Goal: Transaction & Acquisition: Purchase product/service

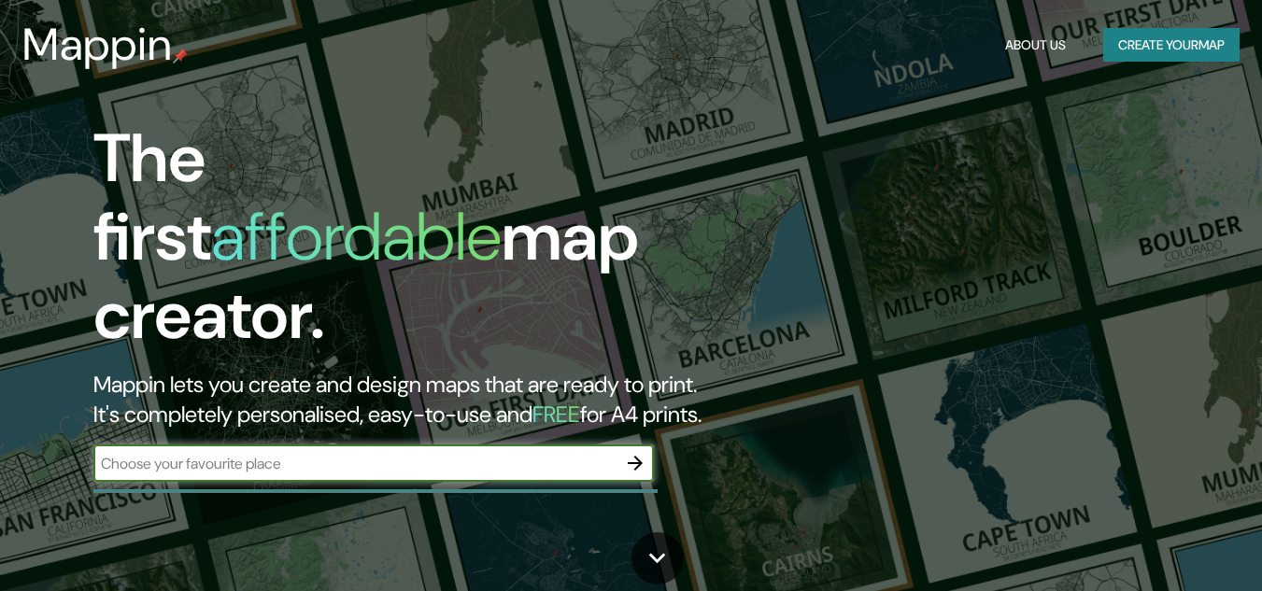
click at [317, 453] on input "text" at bounding box center [354, 463] width 523 height 21
type input "Centro Histórico"
click at [641, 452] on icon "button" at bounding box center [635, 463] width 22 height 22
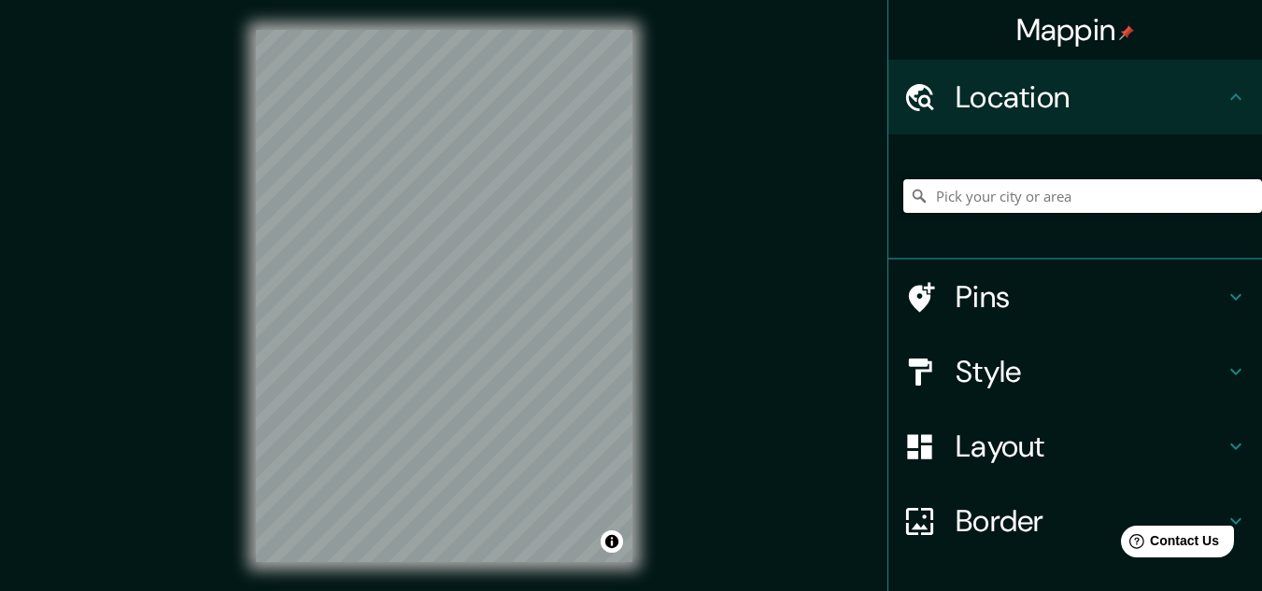
click at [978, 195] on input "Pick your city or area" at bounding box center [1082, 196] width 359 height 34
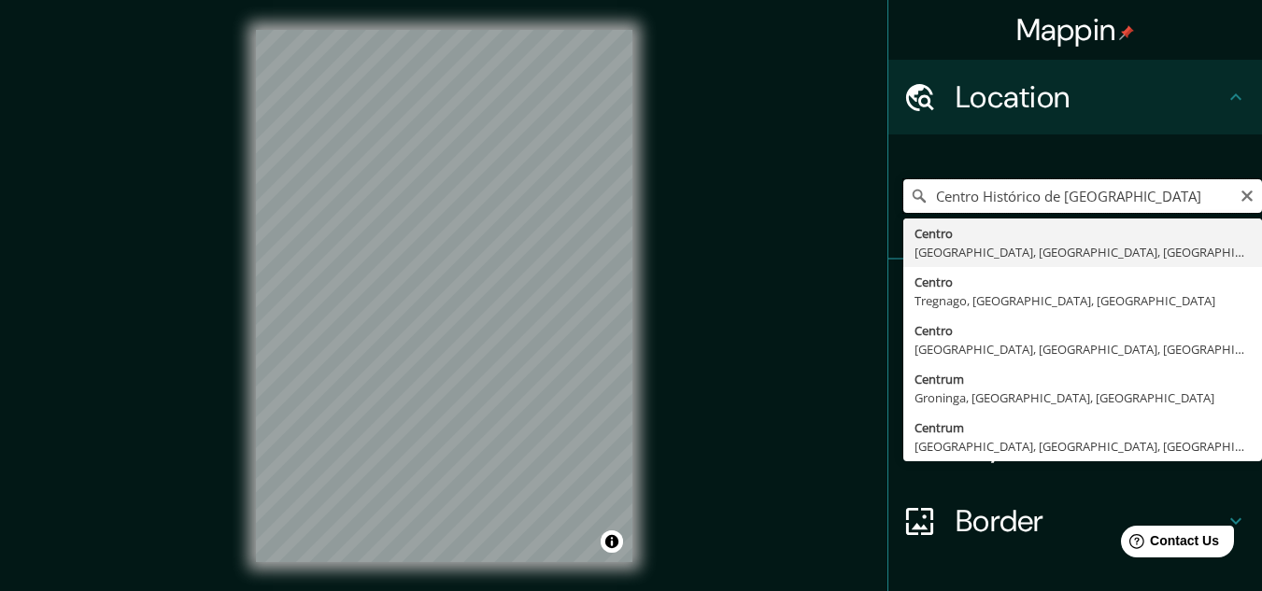
drag, startPoint x: 1055, startPoint y: 193, endPoint x: 840, endPoint y: 213, distance: 216.6
click at [840, 213] on div "Mappin Location Centro Histórico de [GEOGRAPHIC_DATA], [GEOGRAPHIC_DATA], [GEOG…" at bounding box center [631, 311] width 1262 height 622
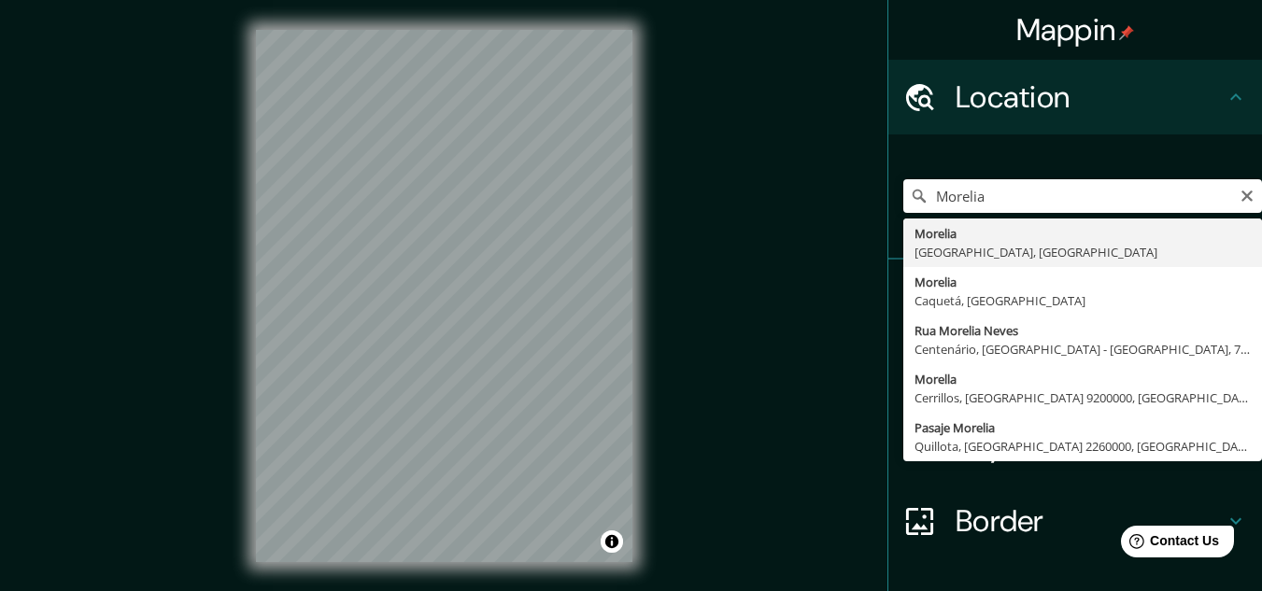
type input "[GEOGRAPHIC_DATA], [GEOGRAPHIC_DATA], [GEOGRAPHIC_DATA]"
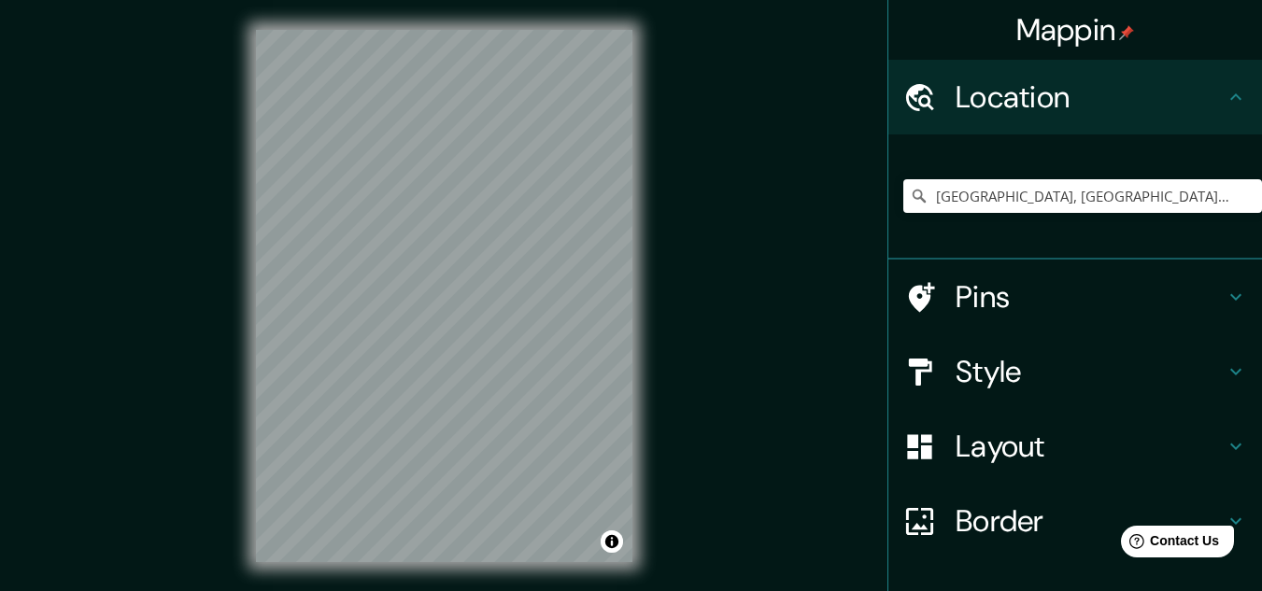
click at [1032, 452] on h4 "Layout" at bounding box center [1089, 446] width 269 height 37
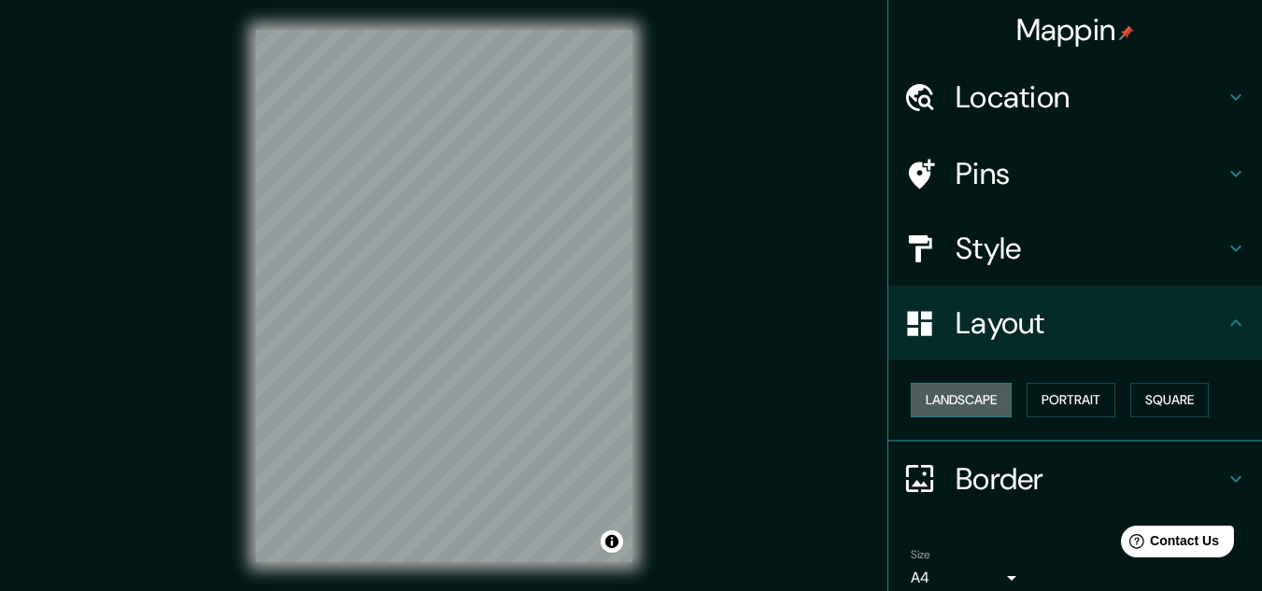
click at [944, 397] on button "Landscape" at bounding box center [961, 400] width 101 height 35
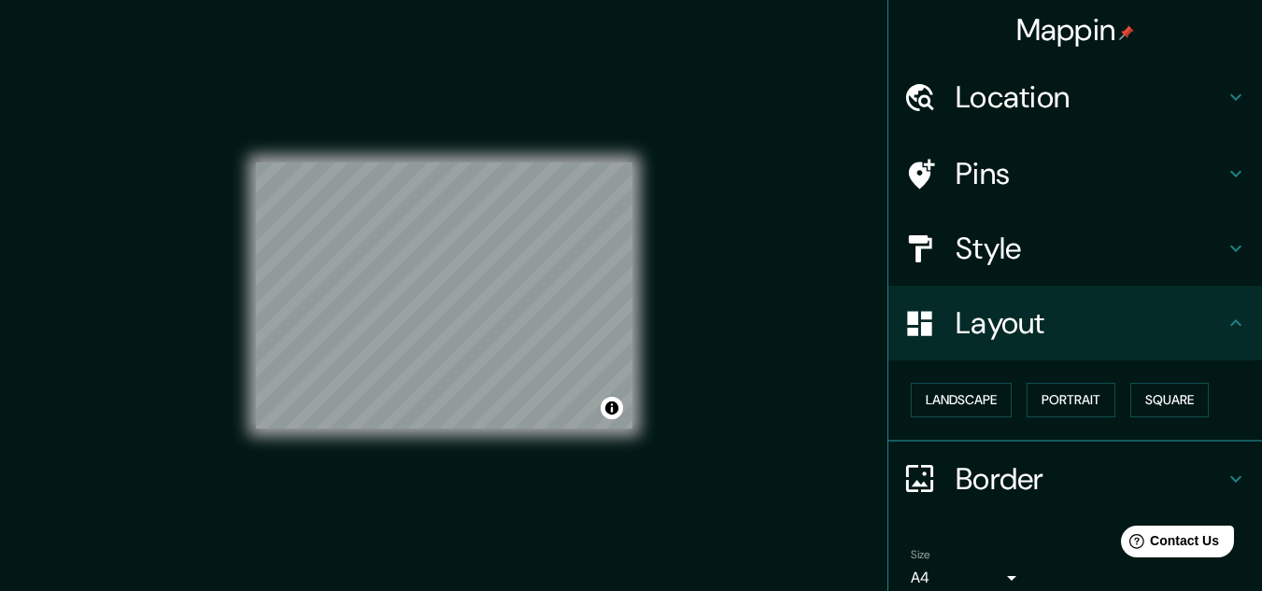
click at [1127, 249] on h4 "Style" at bounding box center [1089, 248] width 269 height 37
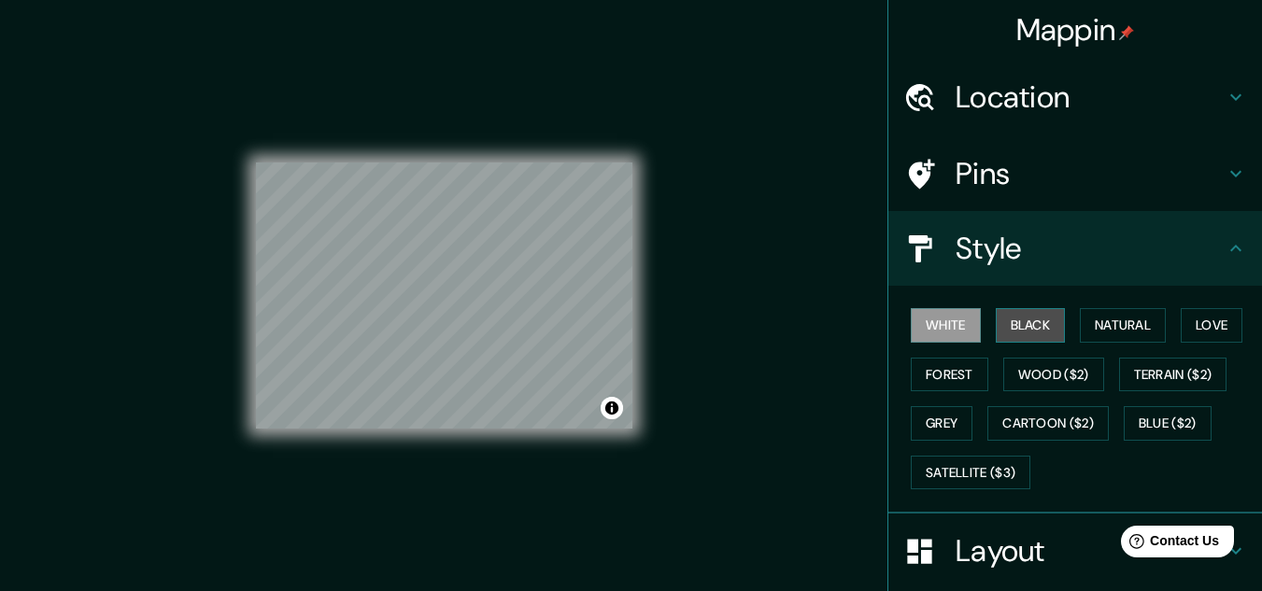
click at [1038, 327] on button "Black" at bounding box center [1031, 325] width 70 height 35
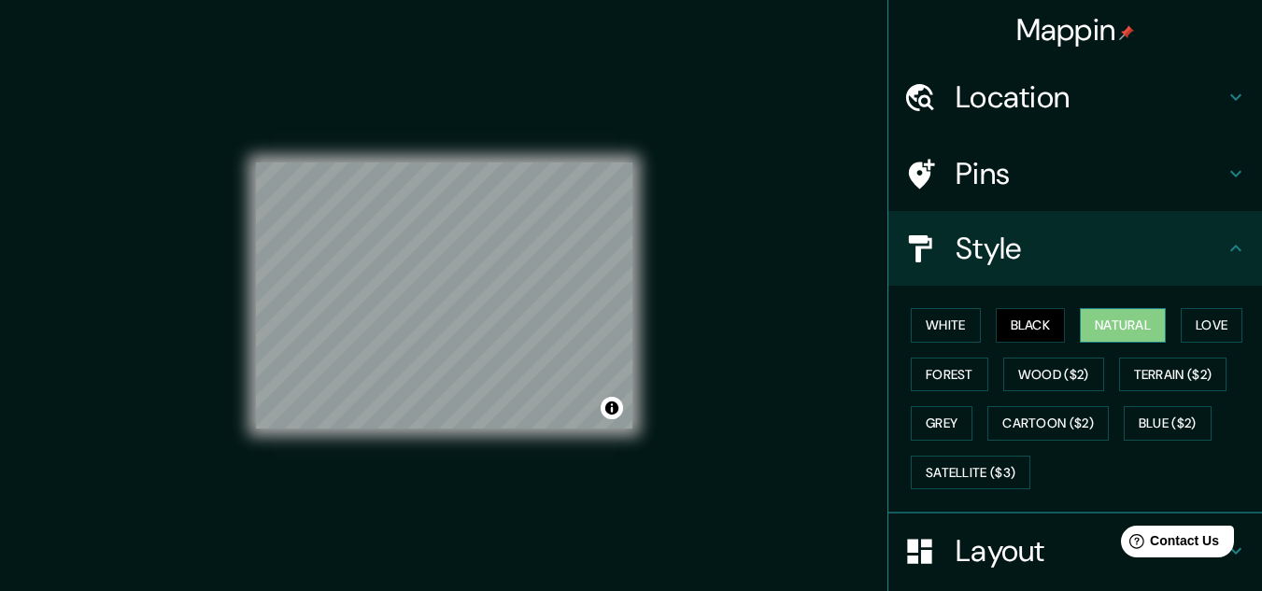
click at [1111, 324] on button "Natural" at bounding box center [1123, 325] width 86 height 35
click at [1201, 324] on button "Love" at bounding box center [1212, 325] width 62 height 35
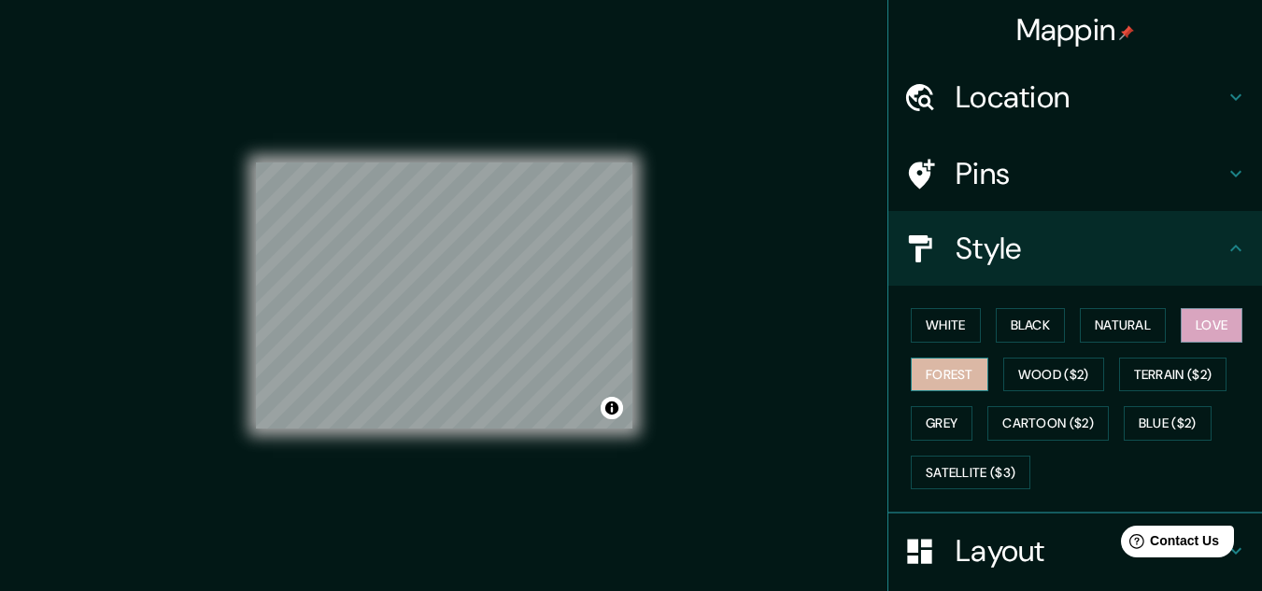
click at [958, 384] on button "Forest" at bounding box center [950, 375] width 78 height 35
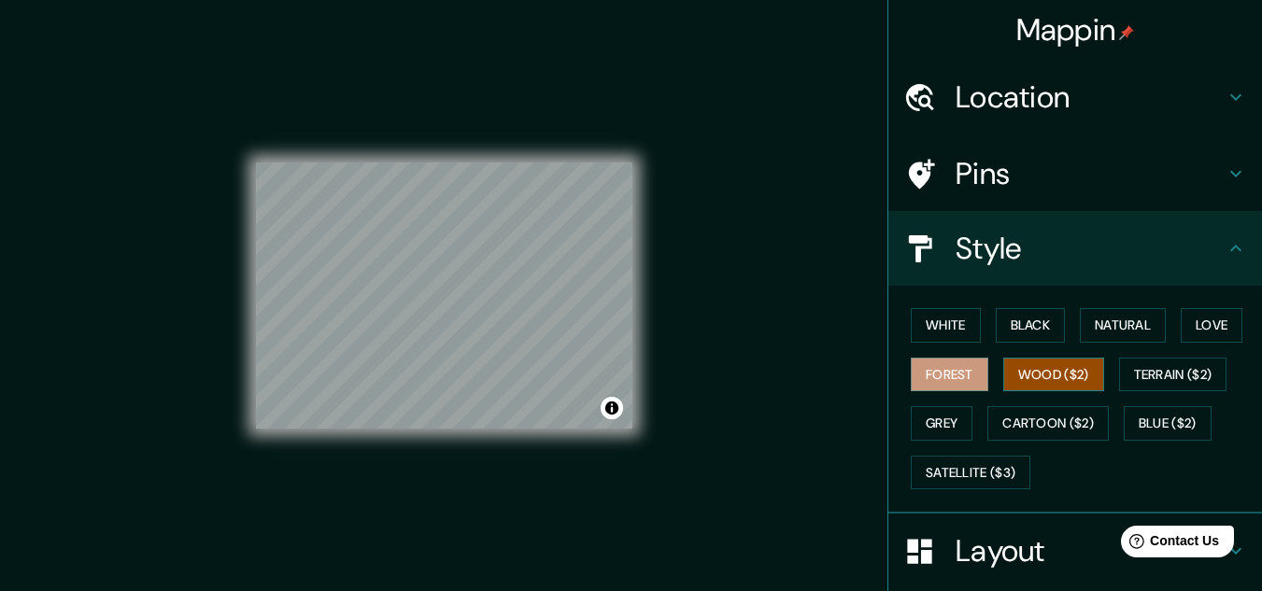
click at [1073, 379] on button "Wood ($2)" at bounding box center [1053, 375] width 101 height 35
click at [935, 433] on button "Grey" at bounding box center [942, 423] width 62 height 35
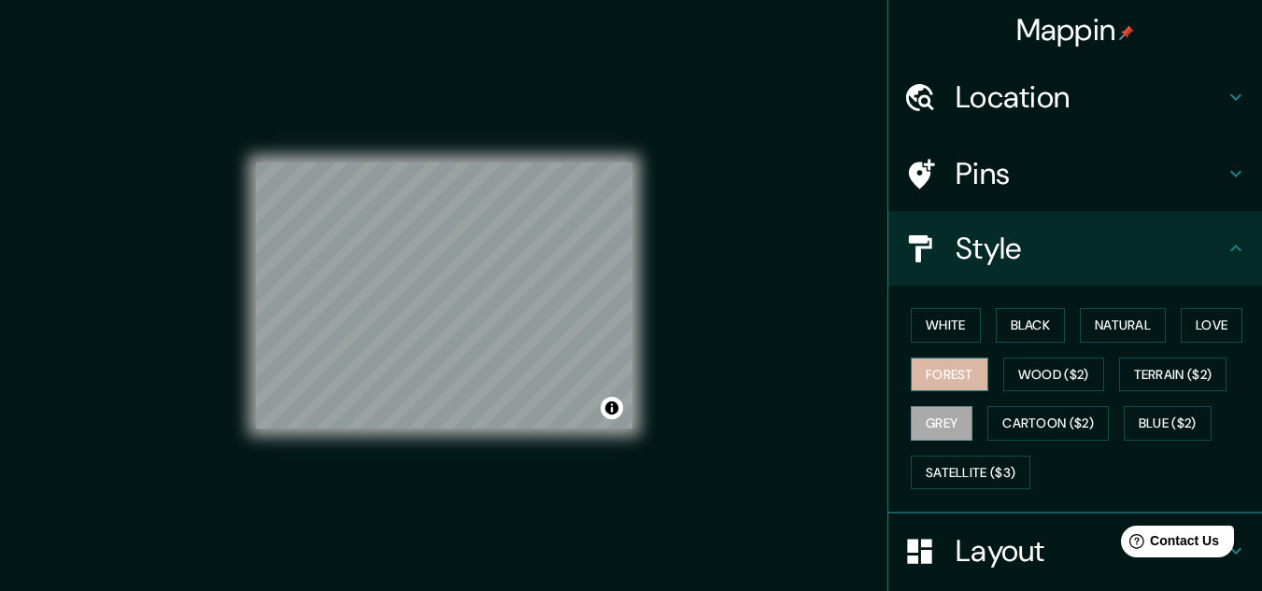
click at [954, 368] on button "Forest" at bounding box center [950, 375] width 78 height 35
click at [1213, 336] on button "Love" at bounding box center [1212, 325] width 62 height 35
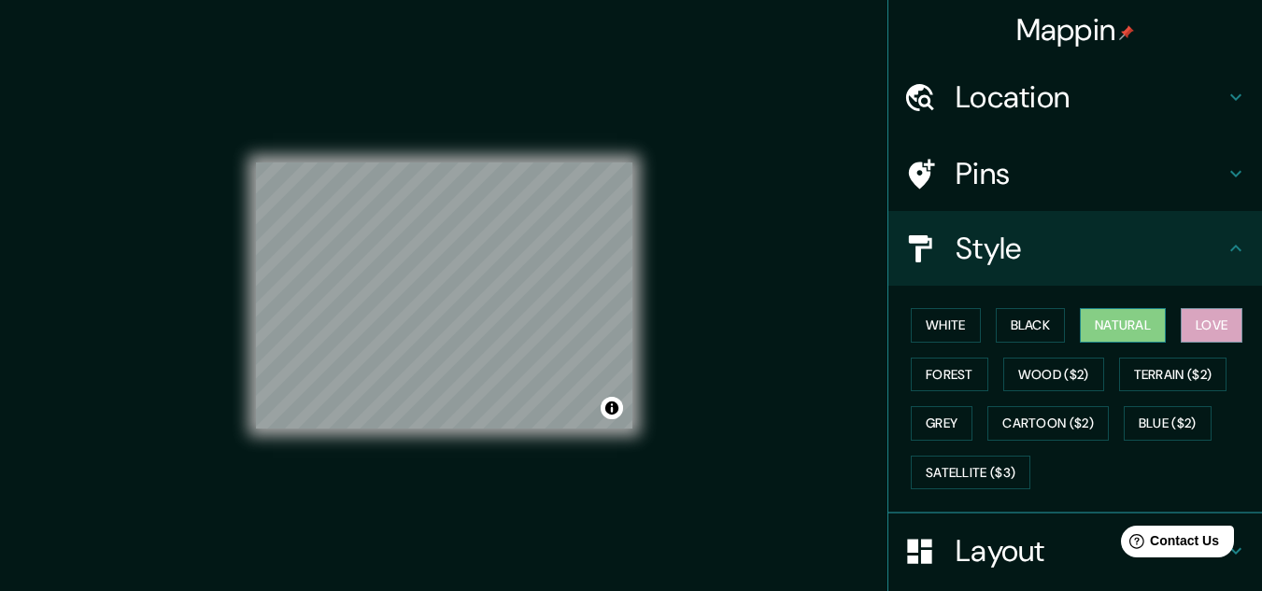
click at [1132, 330] on button "Natural" at bounding box center [1123, 325] width 86 height 35
click at [1025, 162] on h4 "Pins" at bounding box center [1089, 173] width 269 height 37
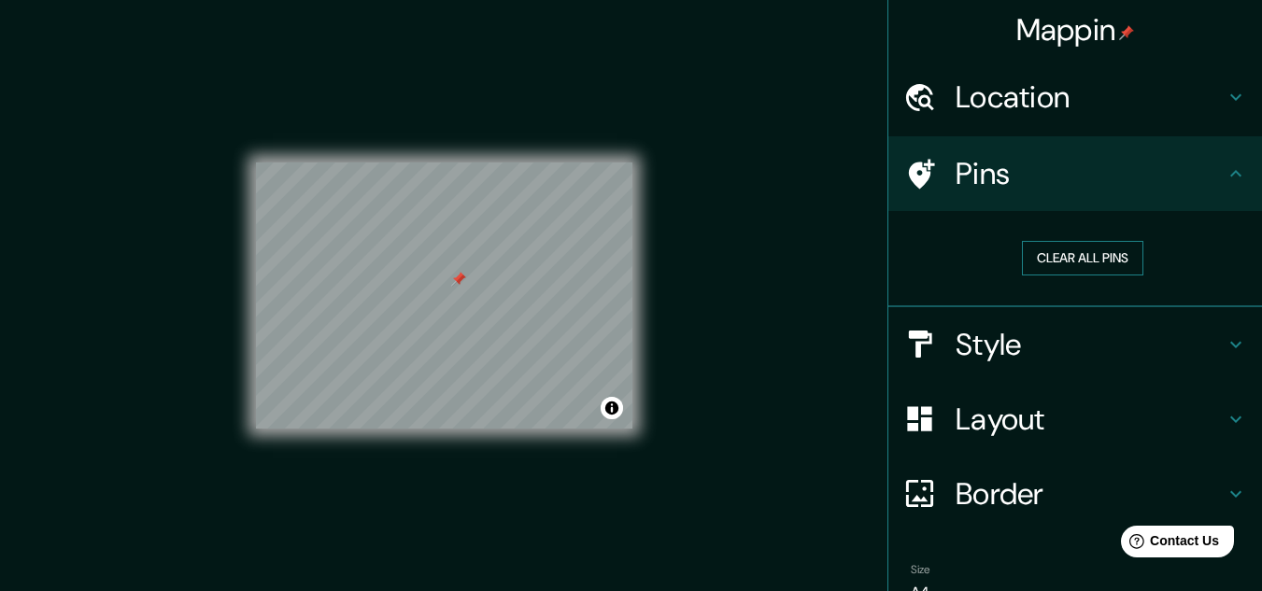
click at [1102, 263] on button "Clear all pins" at bounding box center [1082, 258] width 121 height 35
click at [1059, 497] on h4 "Border" at bounding box center [1089, 493] width 269 height 37
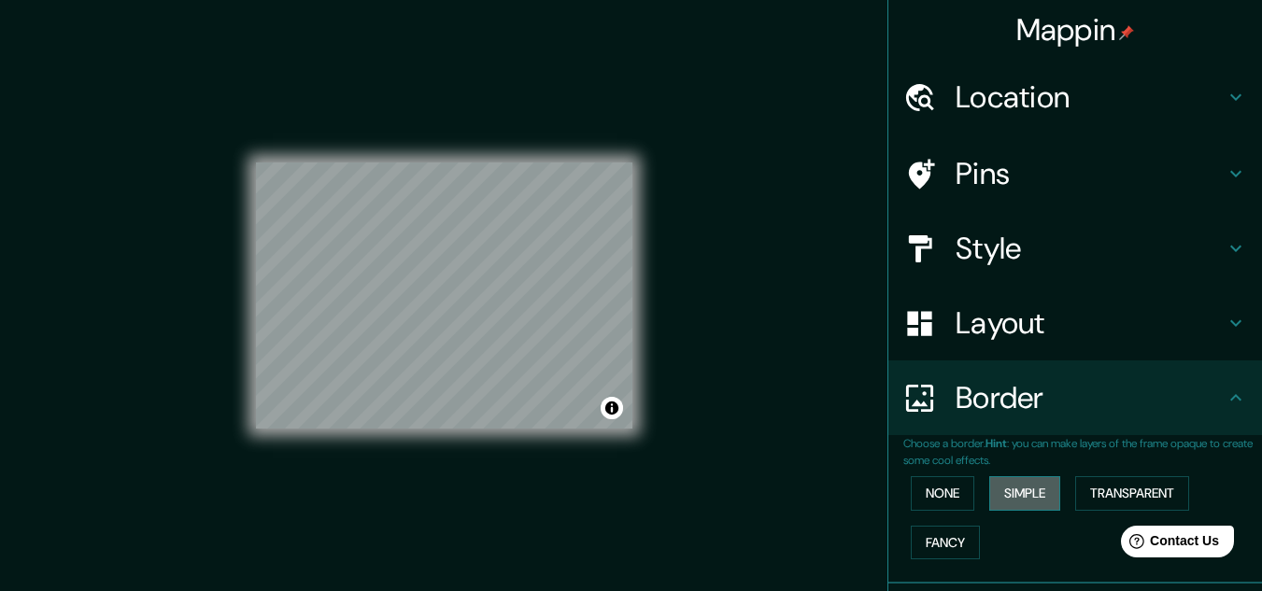
click at [989, 489] on button "Simple" at bounding box center [1024, 493] width 71 height 35
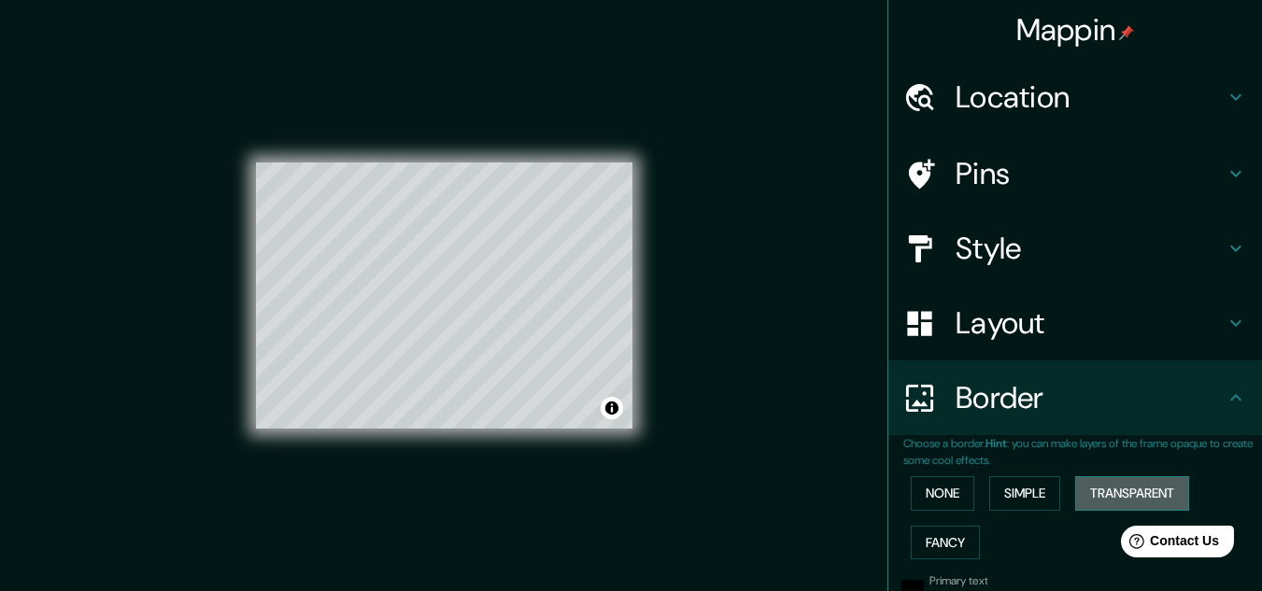
click at [1094, 479] on button "Transparent" at bounding box center [1132, 493] width 114 height 35
click at [941, 549] on button "Fancy" at bounding box center [945, 543] width 69 height 35
click at [933, 478] on button "None" at bounding box center [943, 493] width 64 height 35
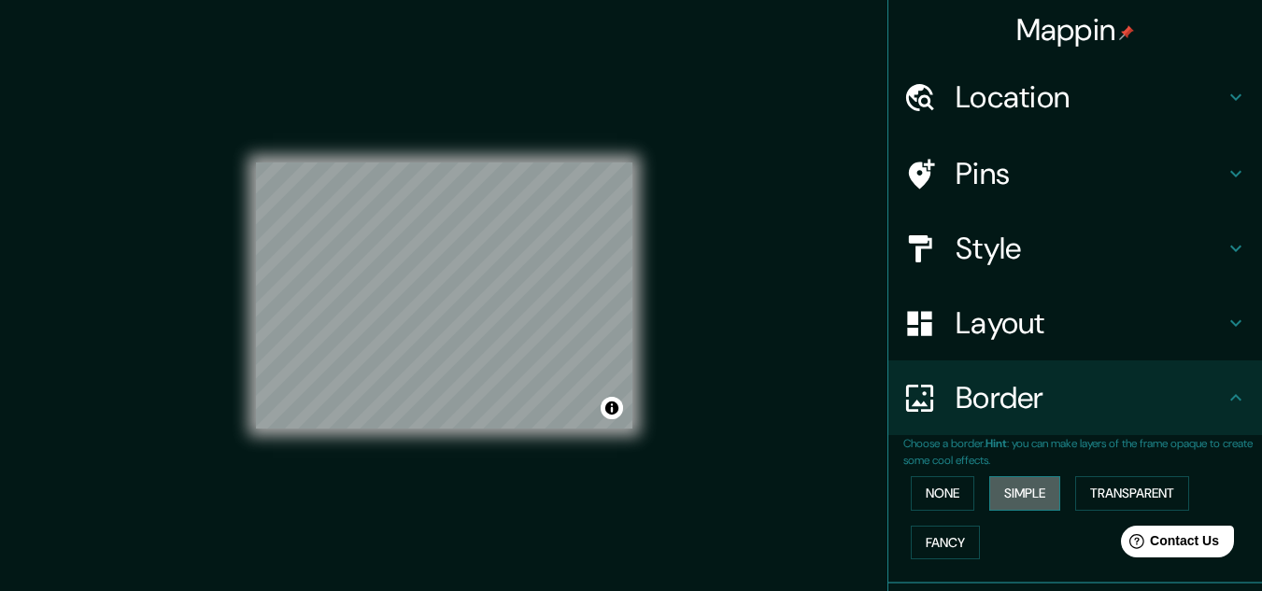
click at [1018, 493] on button "Simple" at bounding box center [1024, 493] width 71 height 35
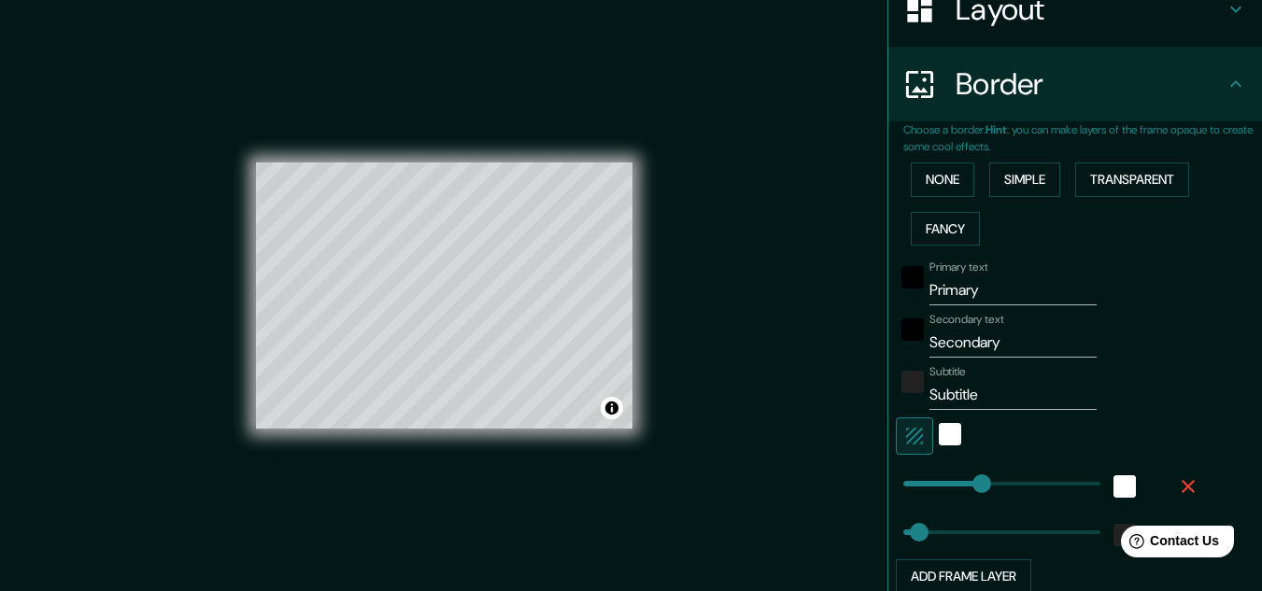
scroll to position [374, 0]
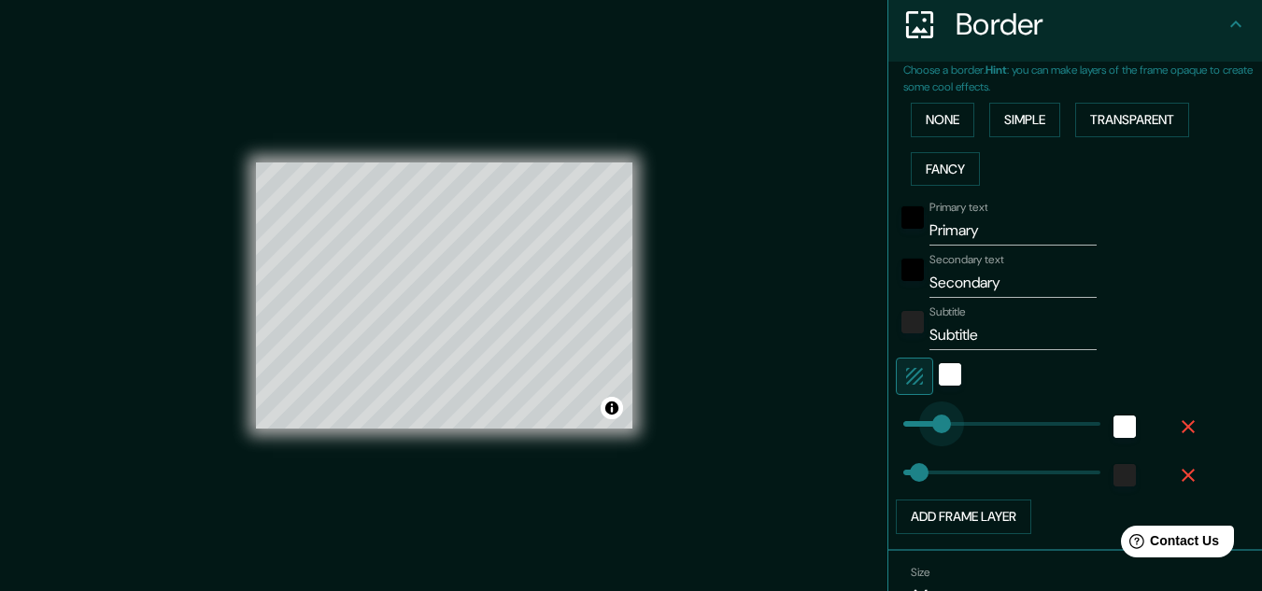
type input "0"
drag, startPoint x: 965, startPoint y: 427, endPoint x: 855, endPoint y: 441, distance: 111.1
type input "403"
drag, startPoint x: 901, startPoint y: 473, endPoint x: 1109, endPoint y: 473, distance: 207.3
type input "0"
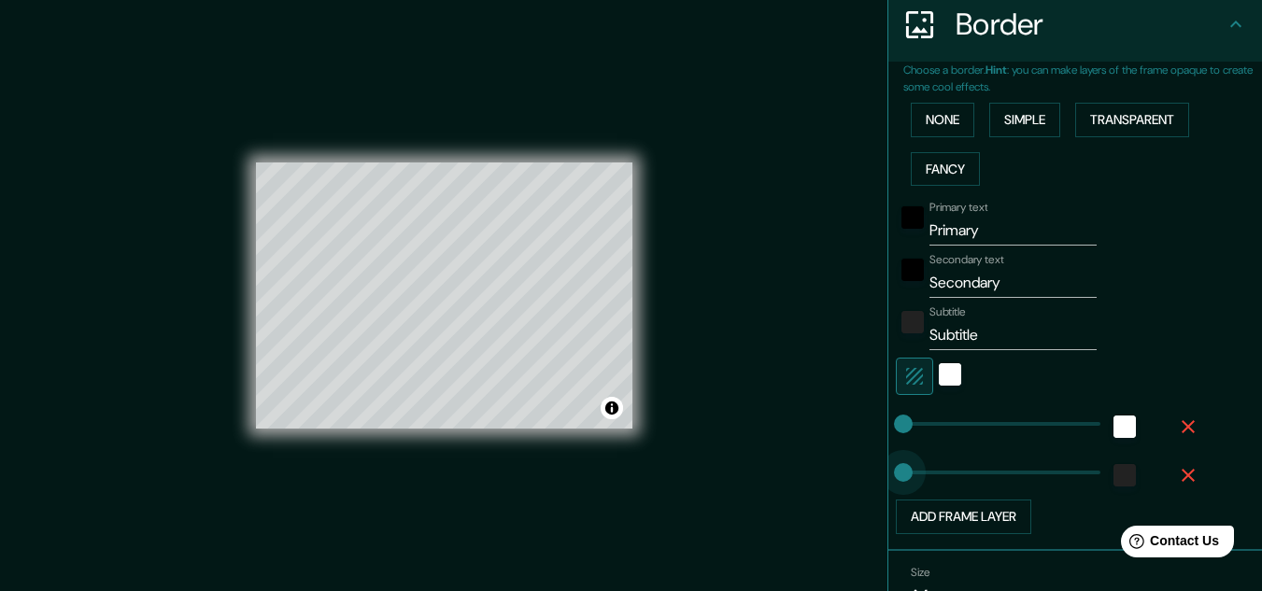
drag, startPoint x: 947, startPoint y: 483, endPoint x: 799, endPoint y: 480, distance: 148.5
type input "11"
type input "50"
type input "25"
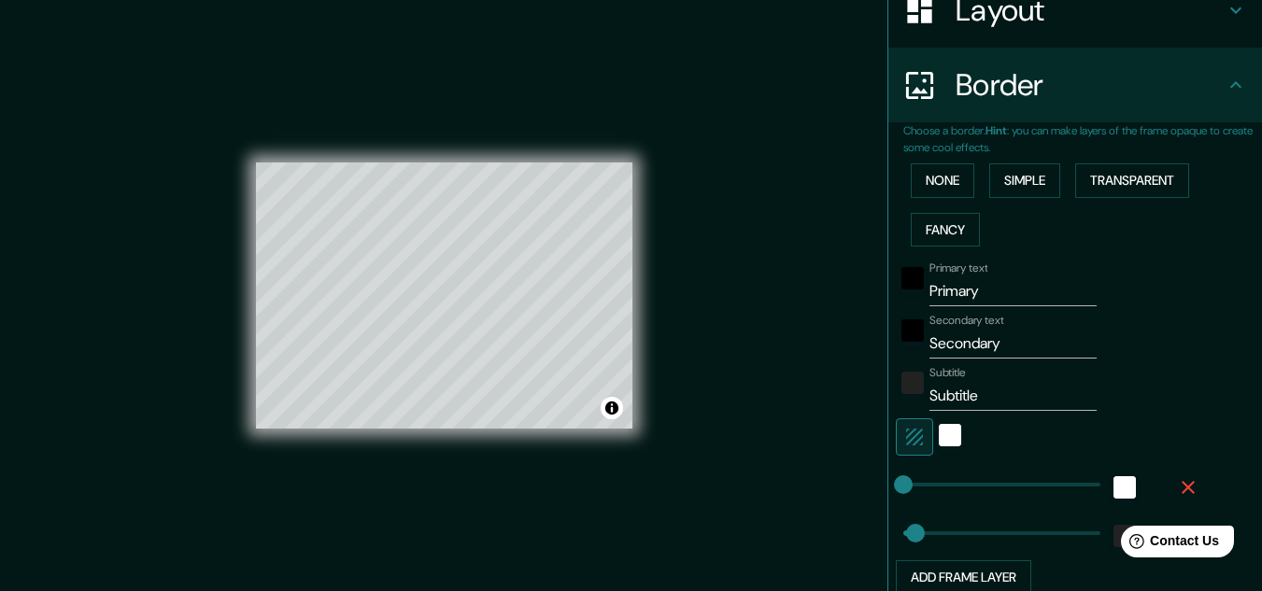
scroll to position [280, 0]
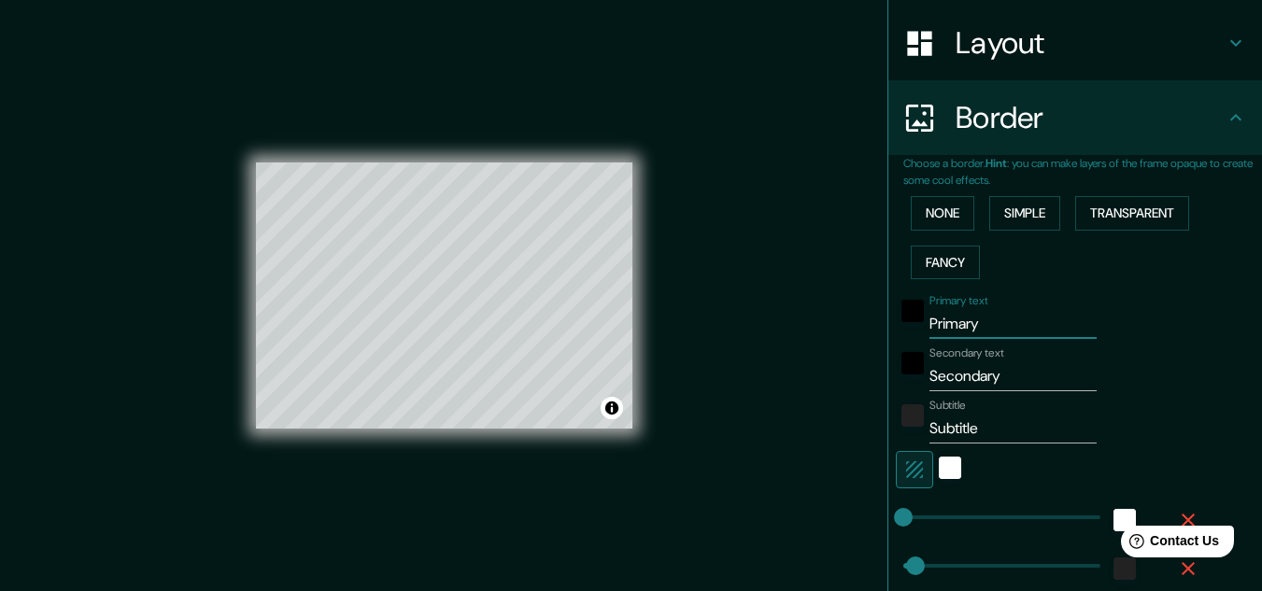
click at [969, 328] on input "Primary" at bounding box center [1012, 324] width 167 height 30
click at [963, 376] on input "Secondary" at bounding box center [1012, 376] width 167 height 30
click at [953, 430] on input "Subtitle" at bounding box center [1012, 429] width 167 height 30
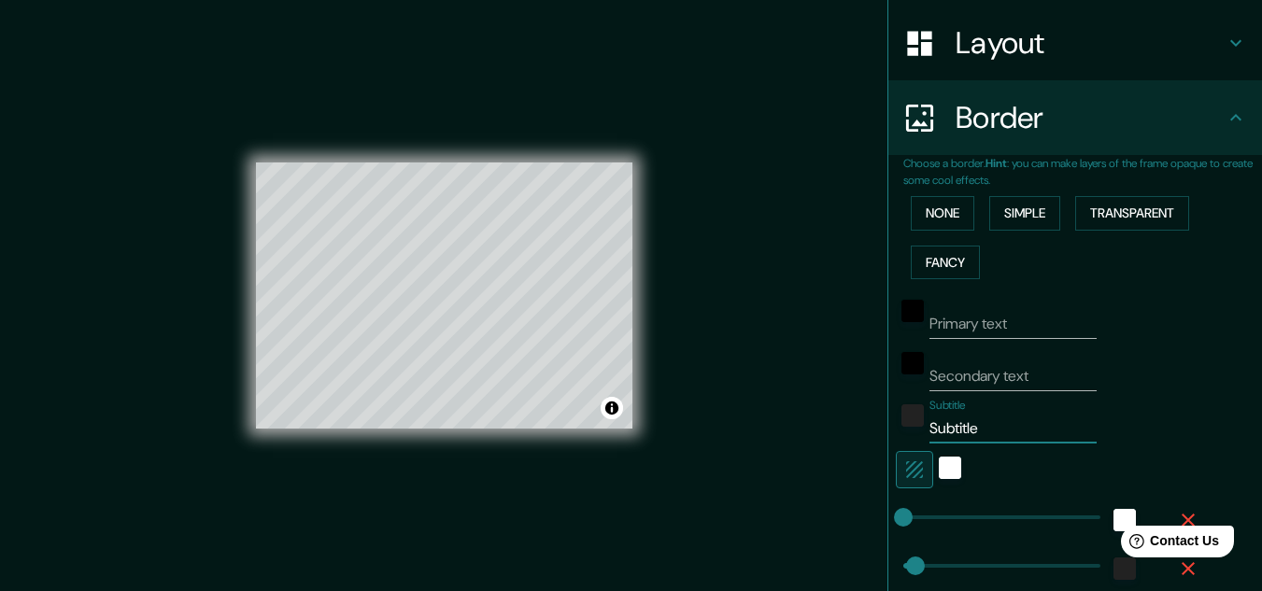
click at [953, 430] on input "Subtitle" at bounding box center [1012, 429] width 167 height 30
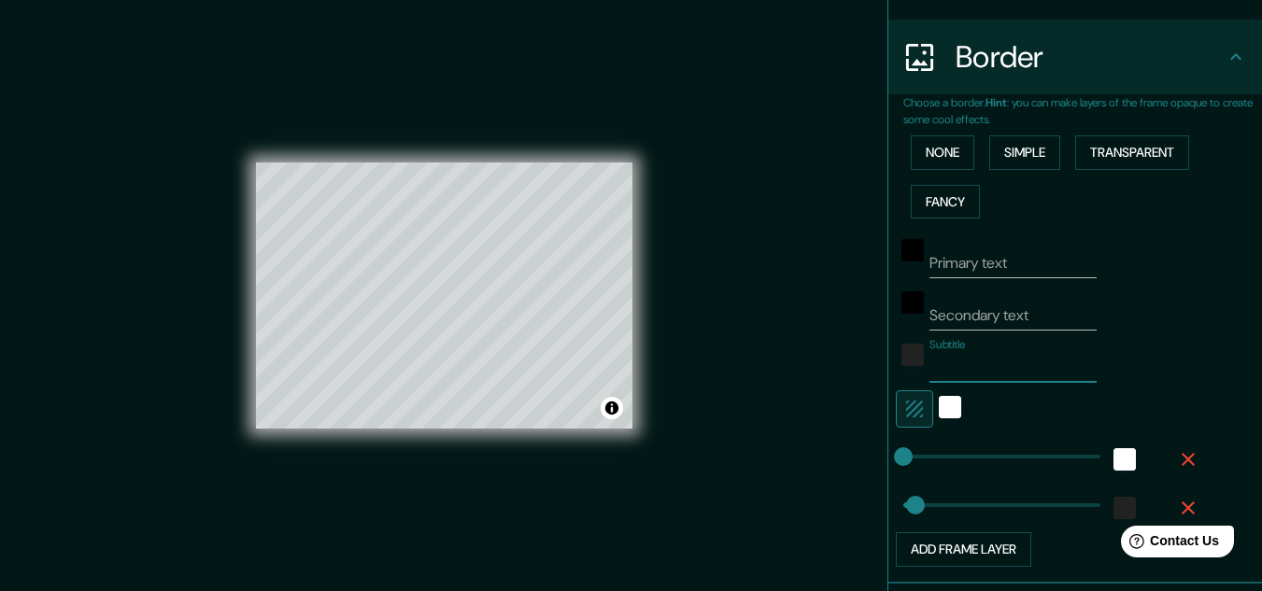
scroll to position [374, 0]
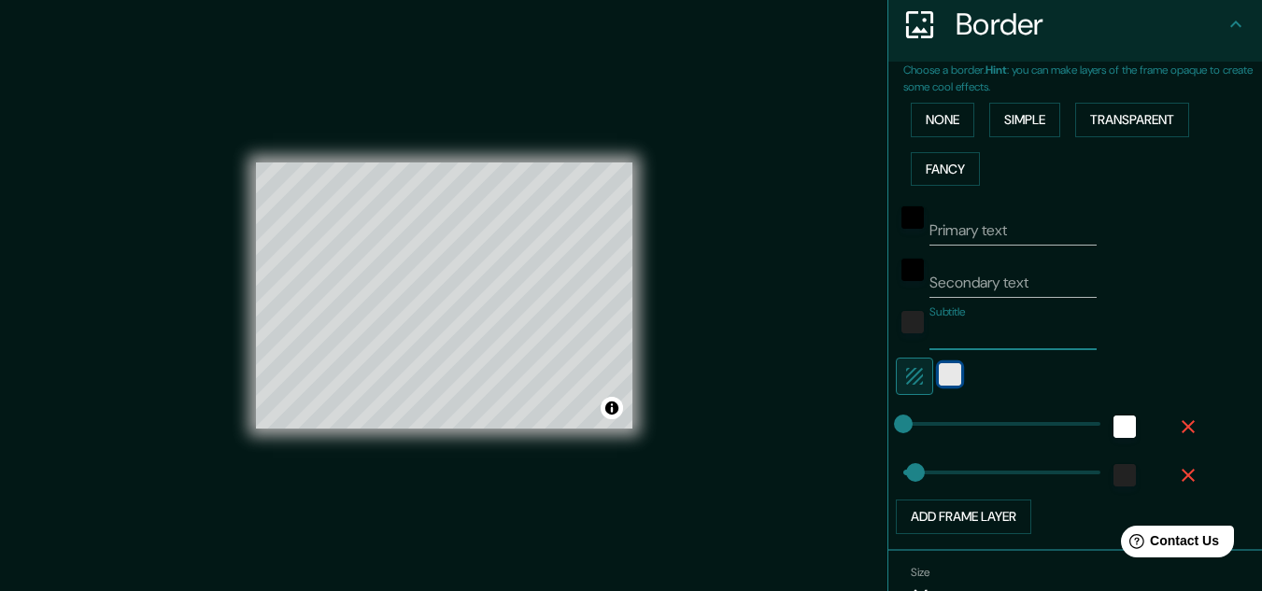
click at [939, 381] on div "white" at bounding box center [950, 374] width 22 height 22
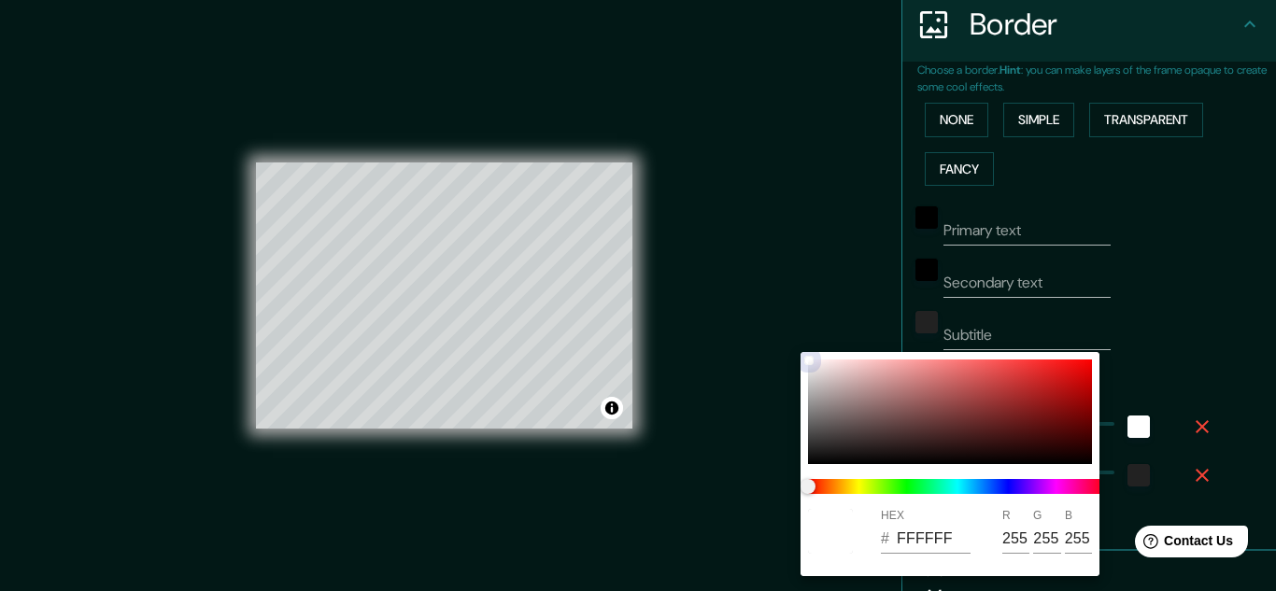
type input "917878"
type input "145"
type input "120"
type input "886E6E"
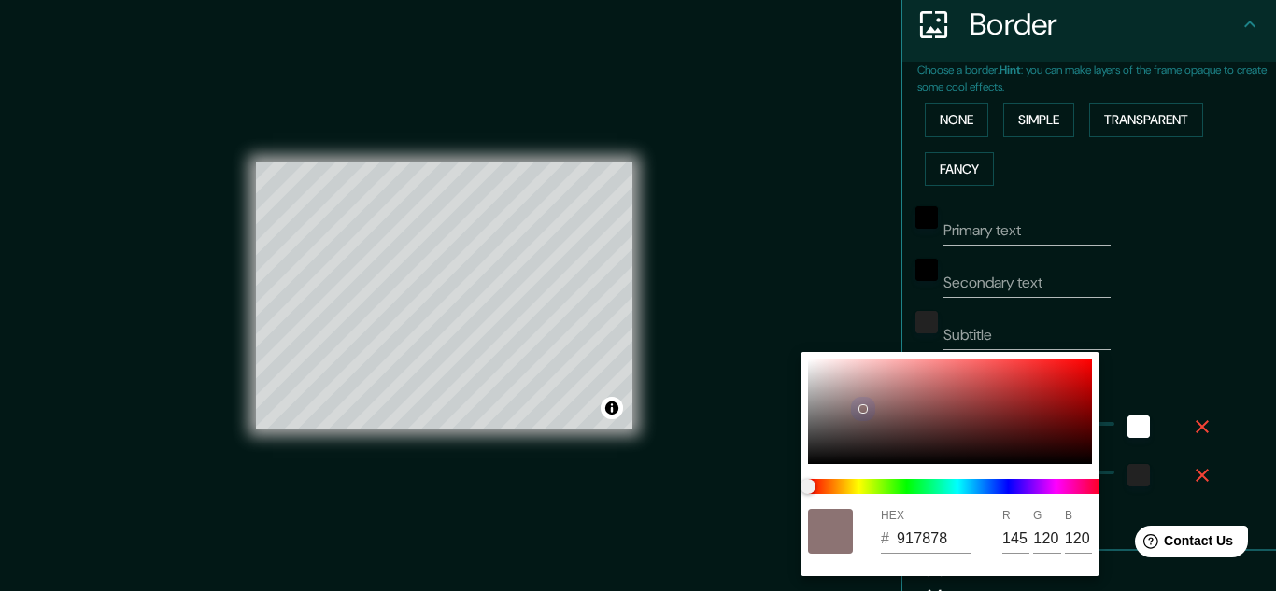
type input "136"
type input "110"
type input "A35858"
type input "163"
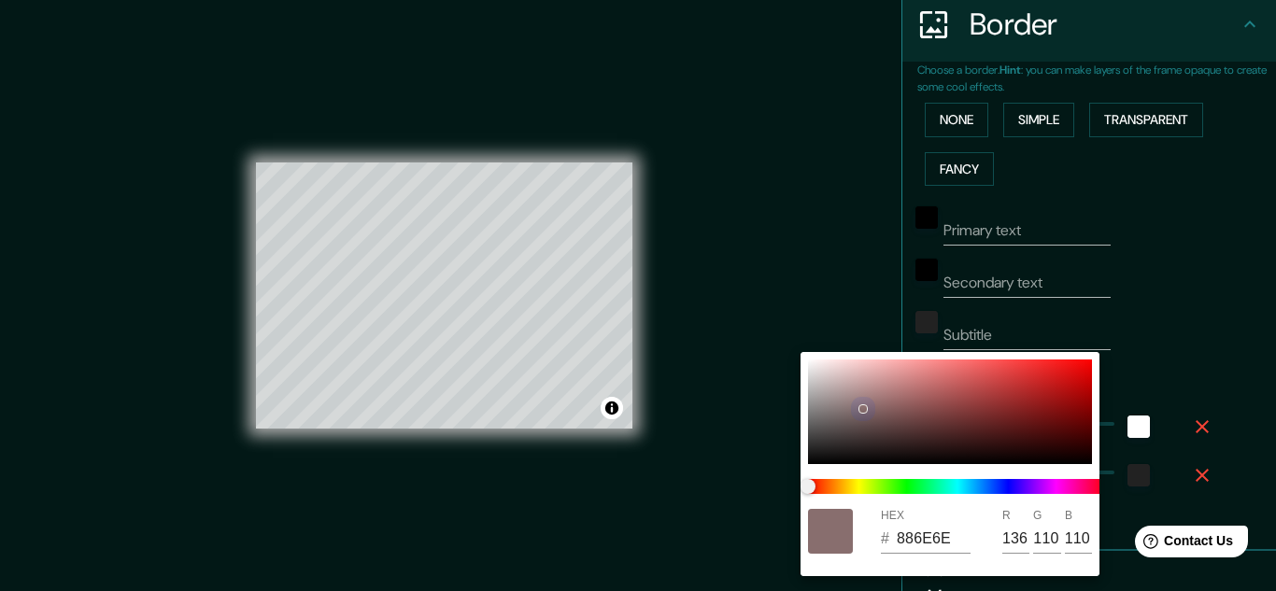
type input "88"
type input "AF5454"
type input "175"
type input "84"
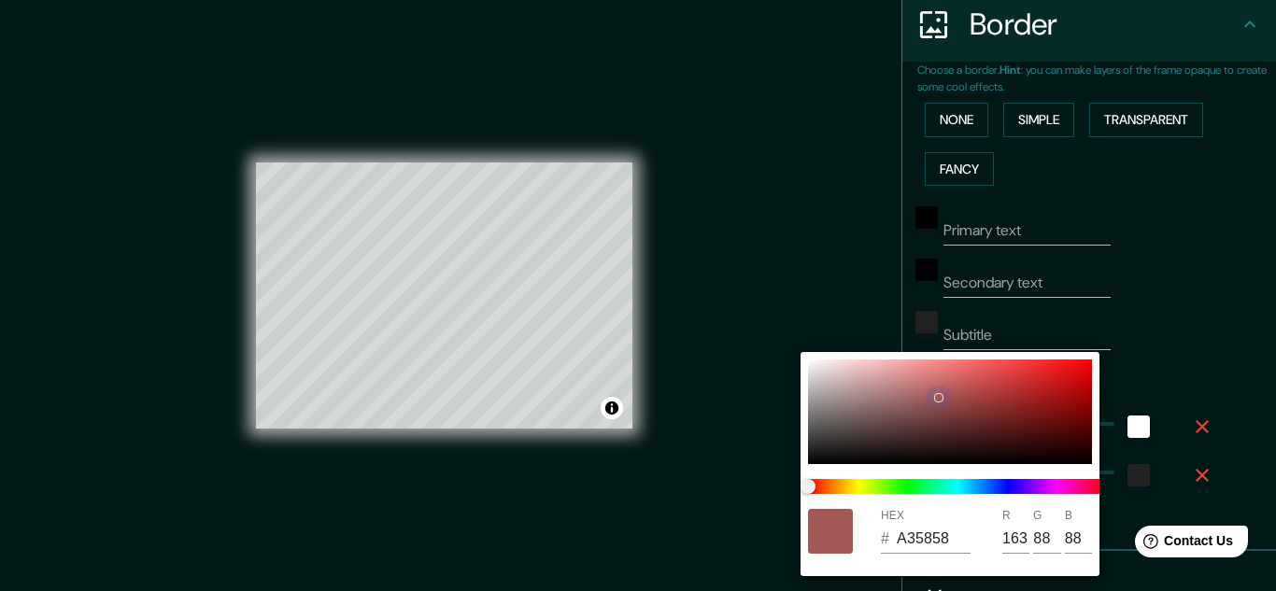
type input "84"
type input "B85151"
type input "184"
type input "81"
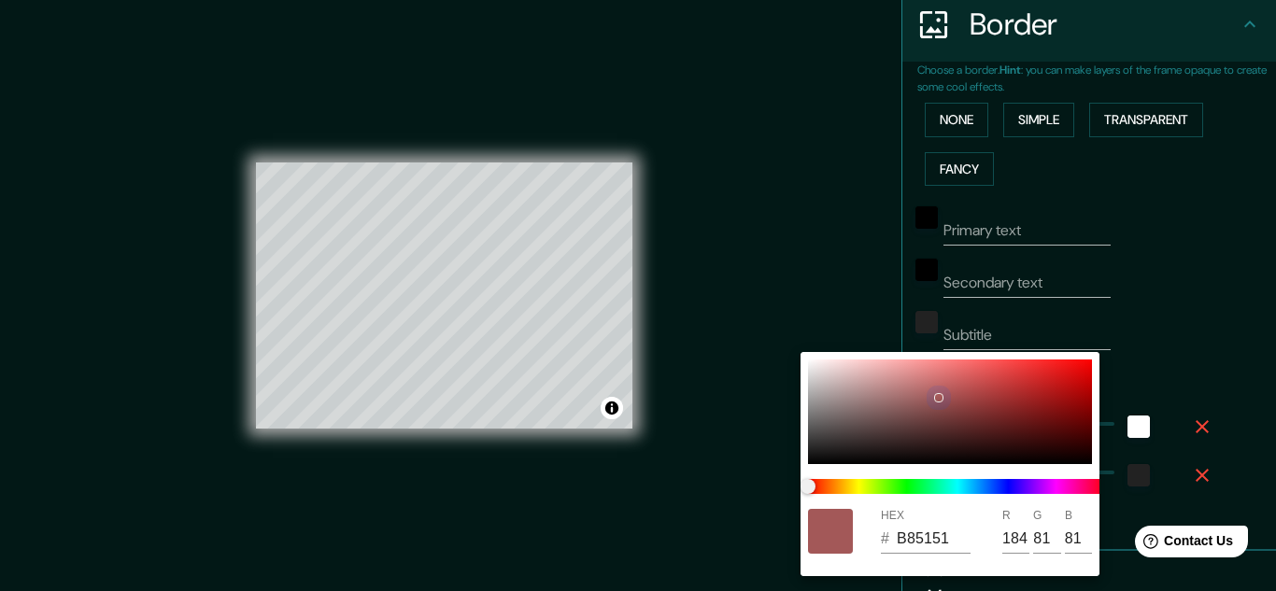
type input "BA4F4F"
type input "186"
type input "79"
type input "C35252"
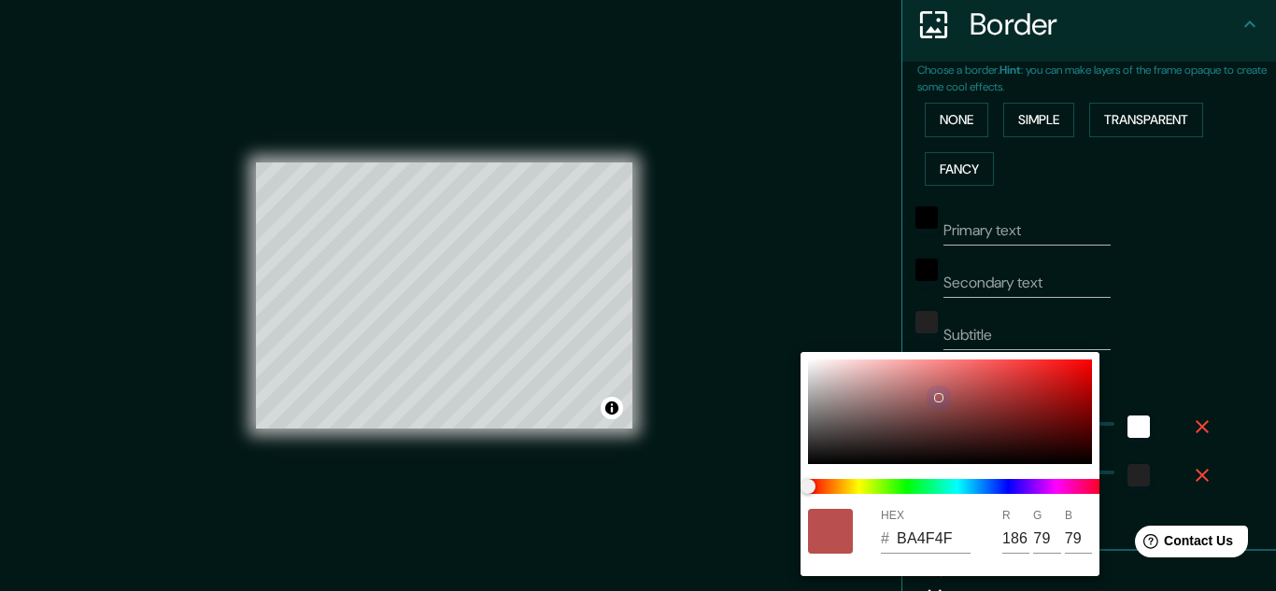
type input "195"
type input "82"
type input "E36262"
type input "227"
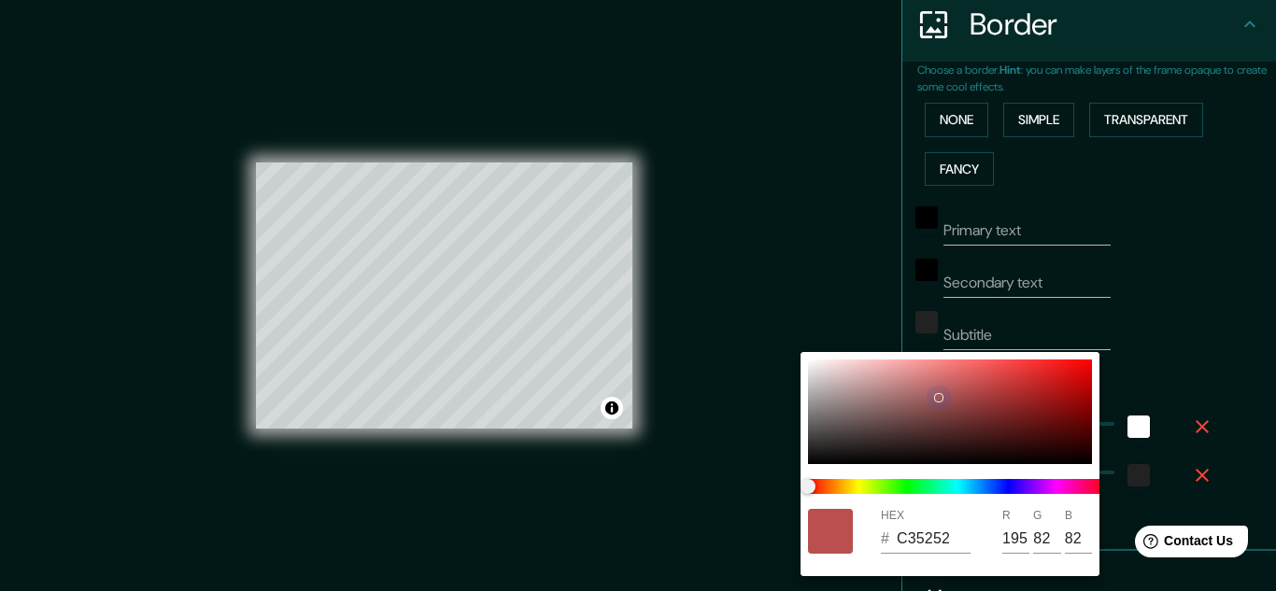
type input "98"
type input "3C2424"
type input "60"
type input "36"
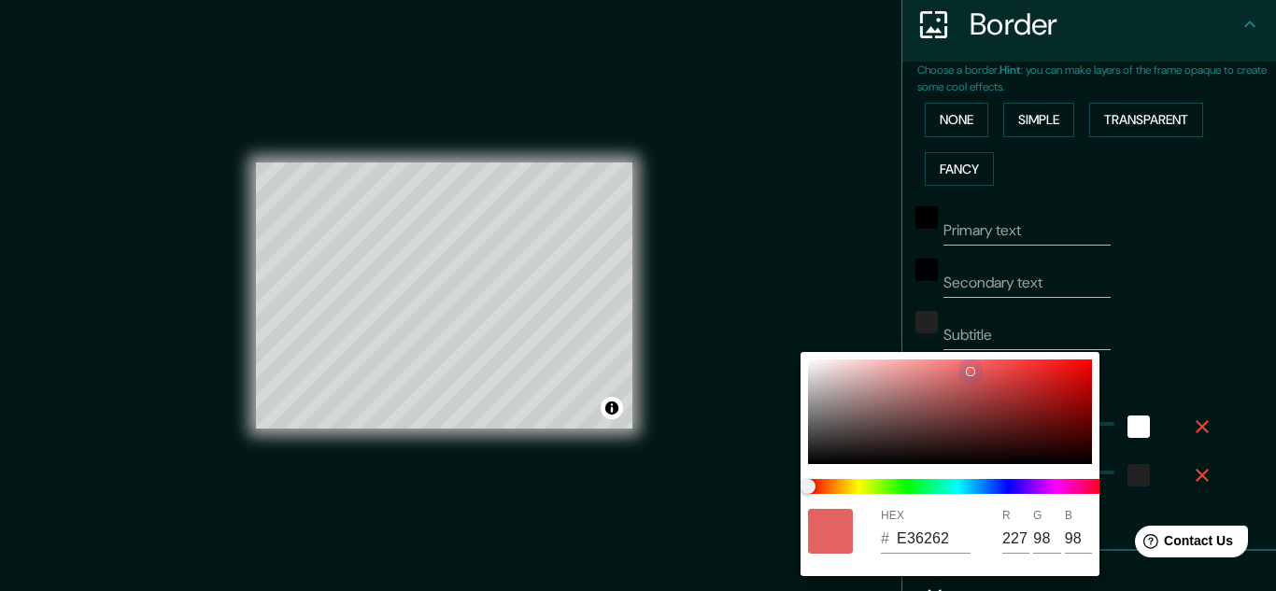
type input "36"
type input "3E2424"
type input "62"
type input "714141"
type input "113"
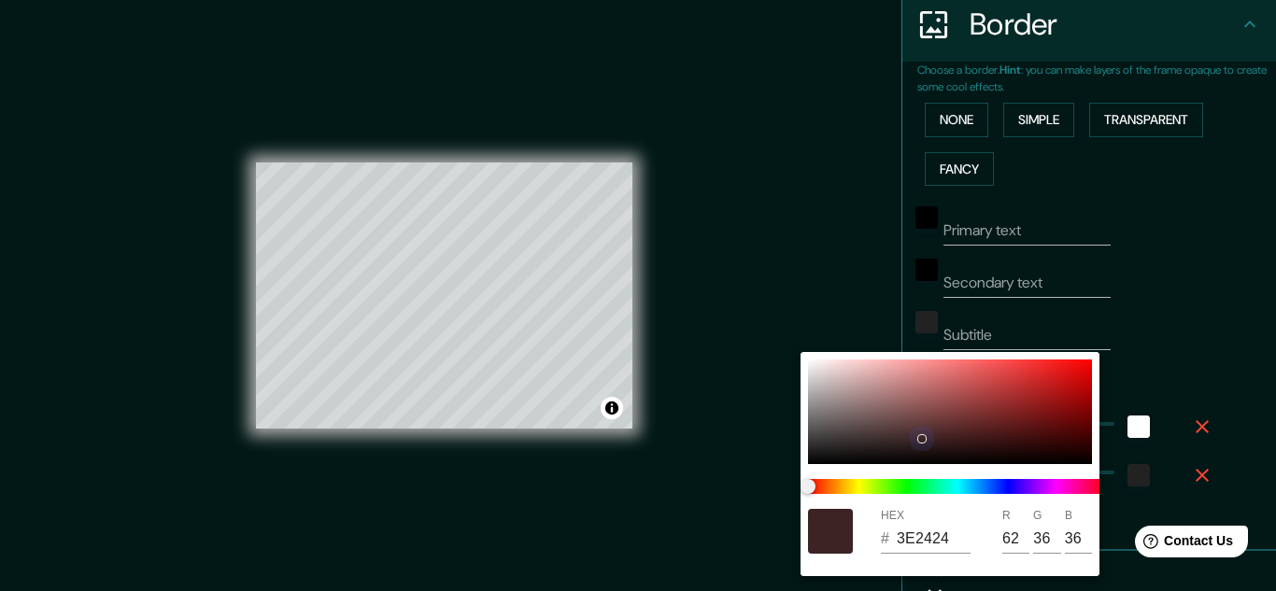
type input "65"
type input "A16262"
type input "161"
type input "98"
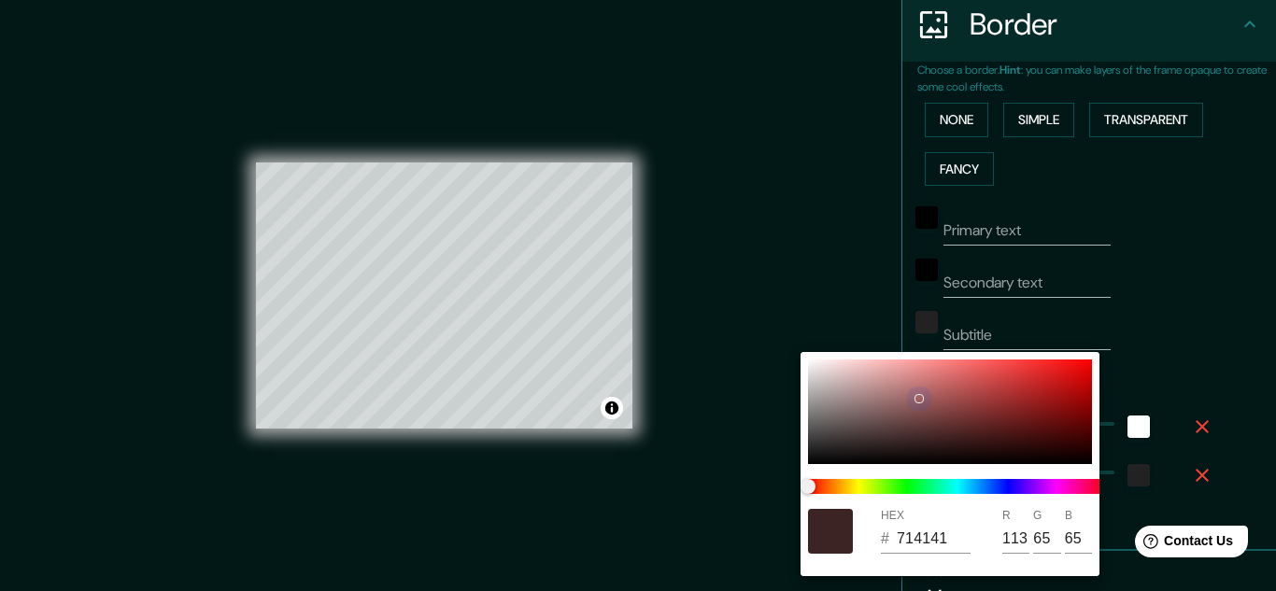
type input "98"
type input "C68888"
type input "198"
type input "136"
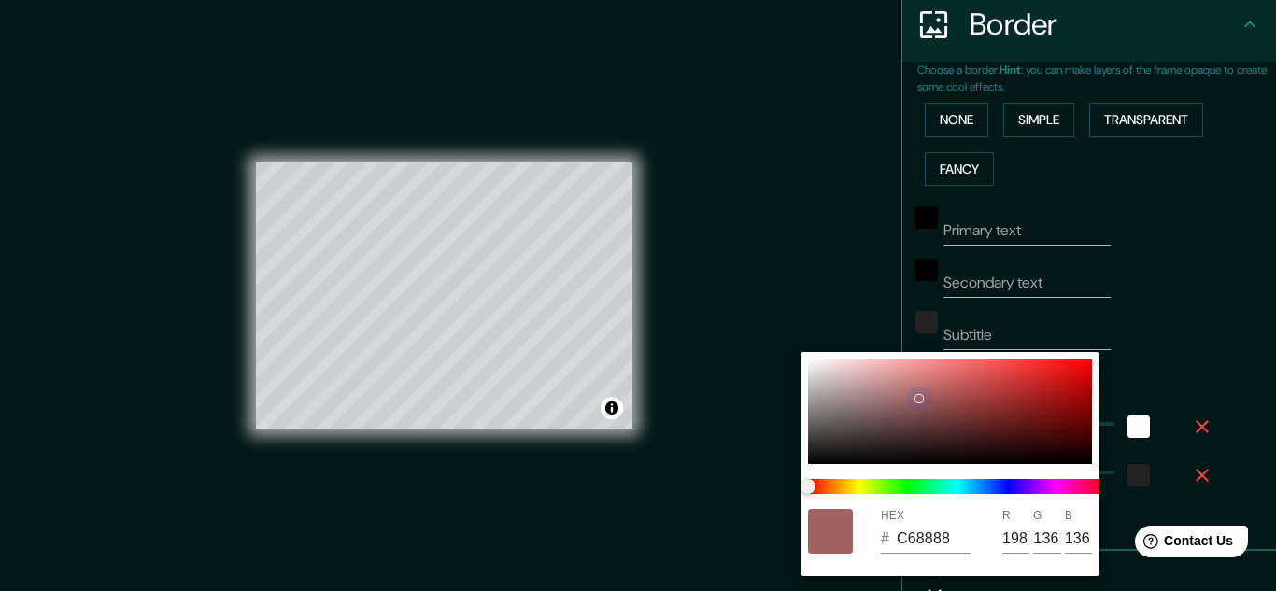
type input "D1A4A4"
type input "209"
type input "164"
type input "C89F9F"
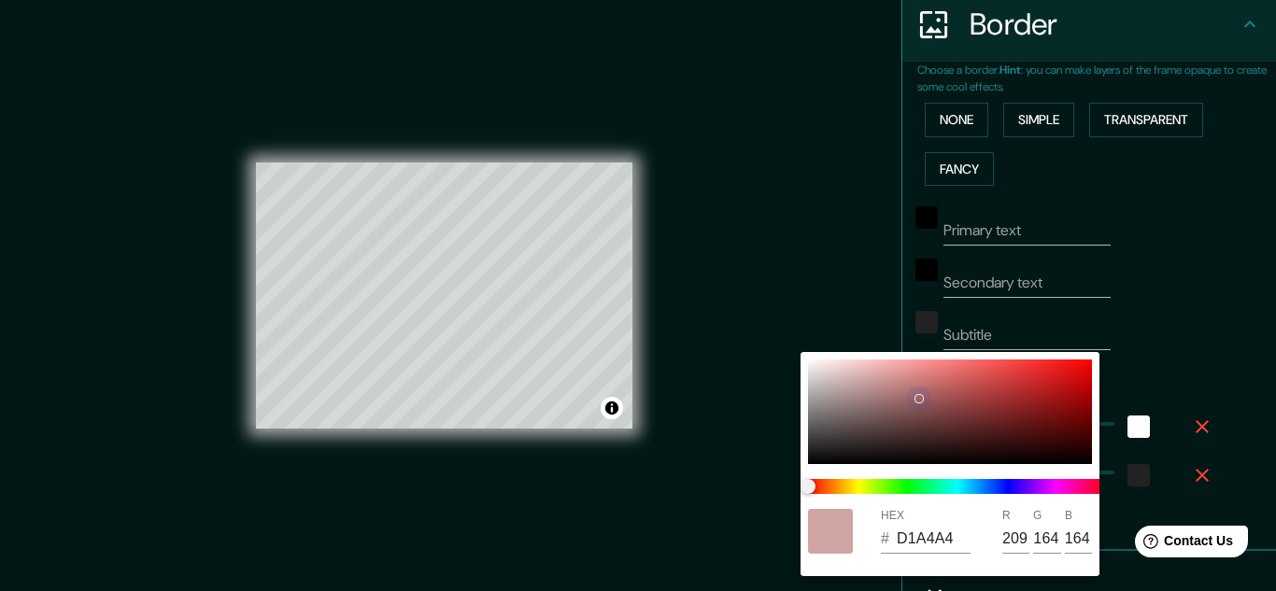
type input "200"
type input "159"
drag, startPoint x: 860, startPoint y: 408, endPoint x: 1055, endPoint y: 351, distance: 203.3
click at [925, 389] on div at bounding box center [950, 412] width 284 height 105
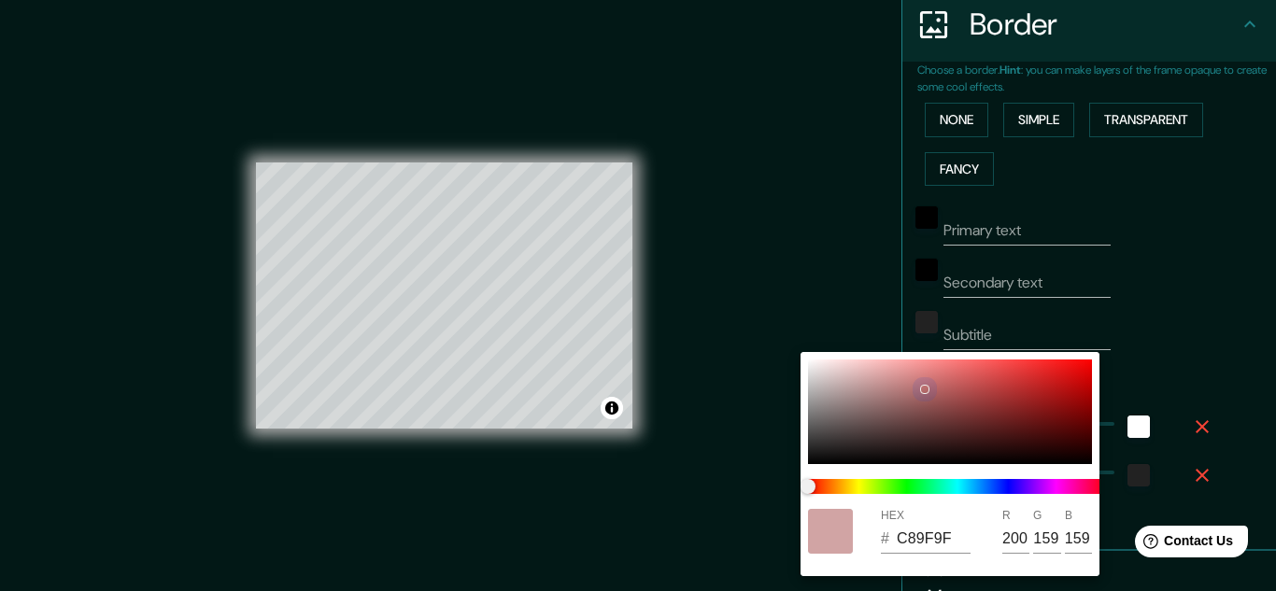
type input "B86C6C"
type input "184"
type input "108"
click at [1192, 327] on div at bounding box center [638, 295] width 1276 height 591
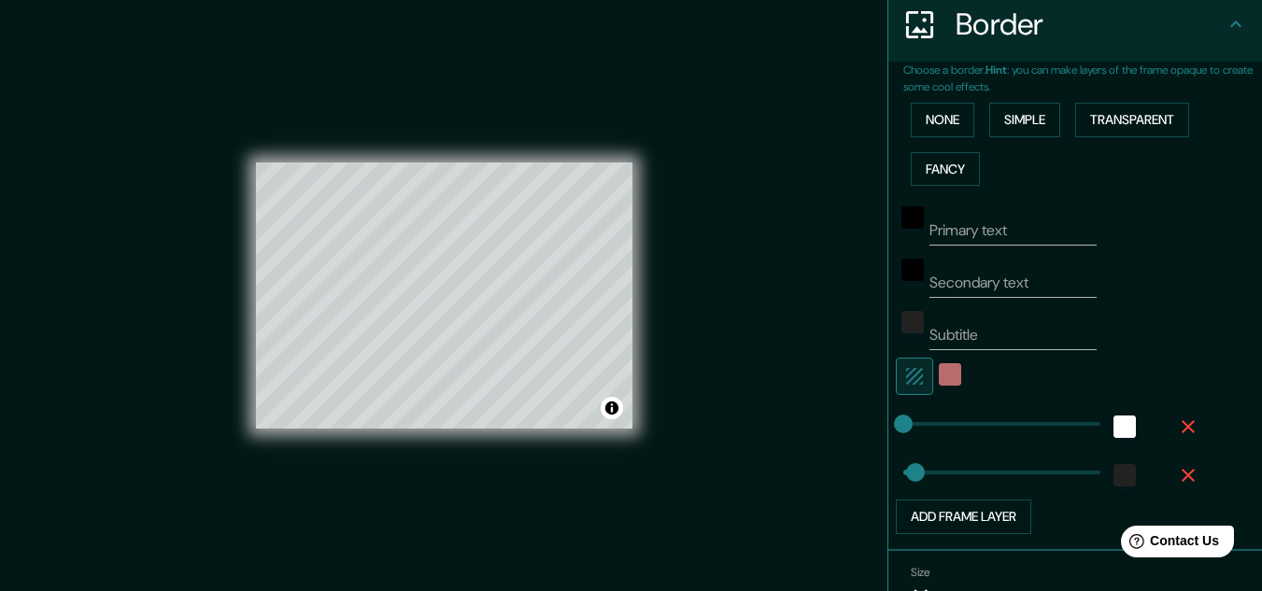
click at [906, 375] on icon "button" at bounding box center [914, 376] width 17 height 17
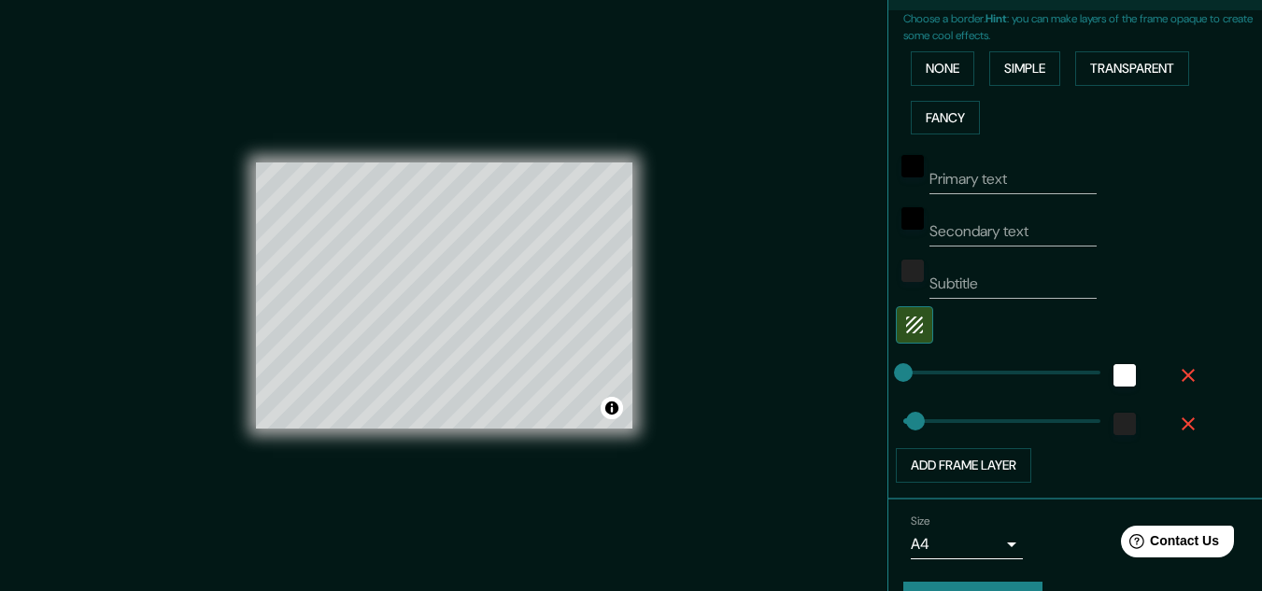
scroll to position [472, 0]
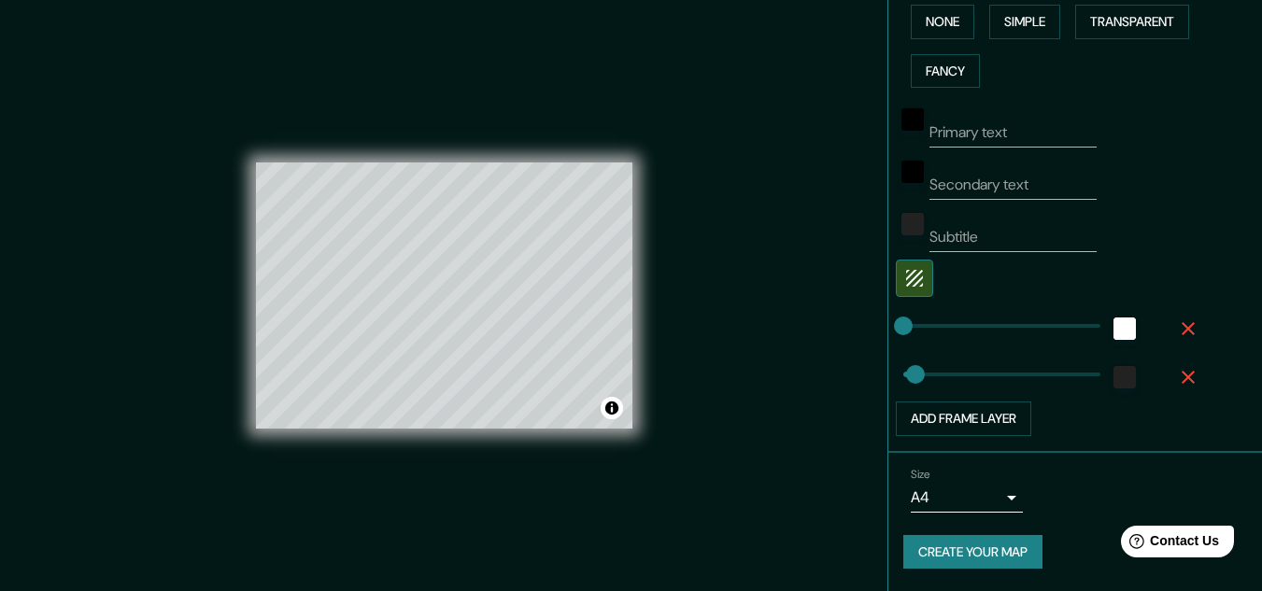
click at [997, 543] on button "Create your map" at bounding box center [972, 552] width 139 height 35
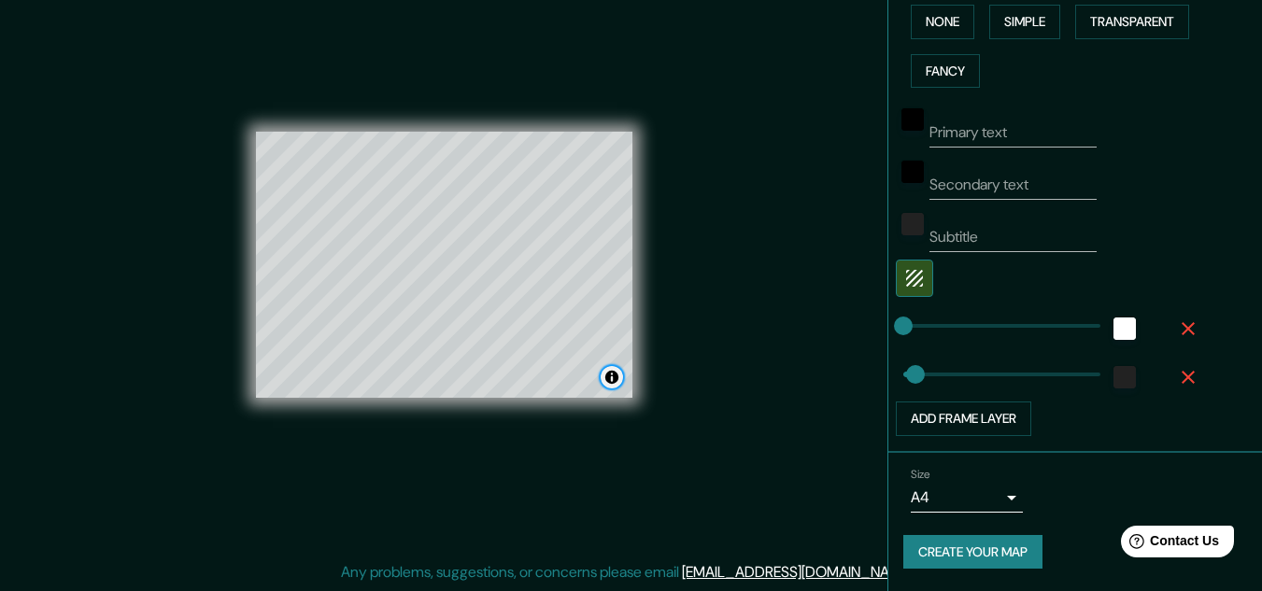
click at [613, 377] on button "Toggle attribution" at bounding box center [612, 377] width 22 height 22
click at [614, 380] on button "Toggle attribution" at bounding box center [612, 377] width 22 height 22
click at [743, 478] on div "Mappin Location [GEOGRAPHIC_DATA], [GEOGRAPHIC_DATA], [GEOGRAPHIC_DATA] Pins St…" at bounding box center [631, 280] width 1262 height 622
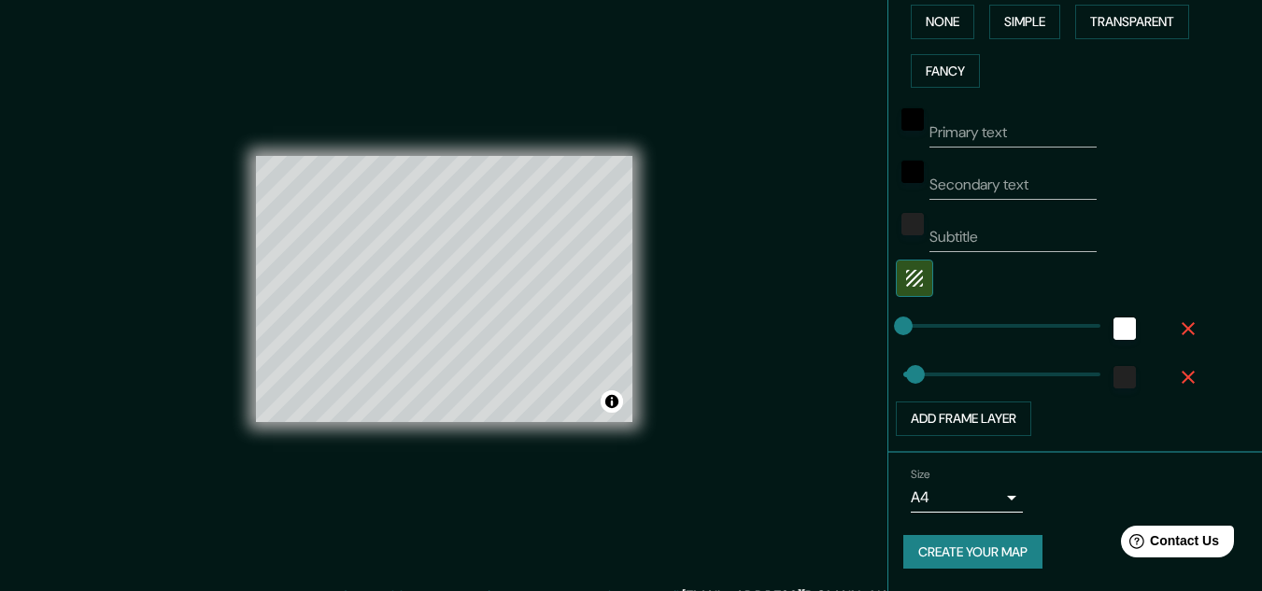
scroll to position [0, 0]
